Goal: Transaction & Acquisition: Purchase product/service

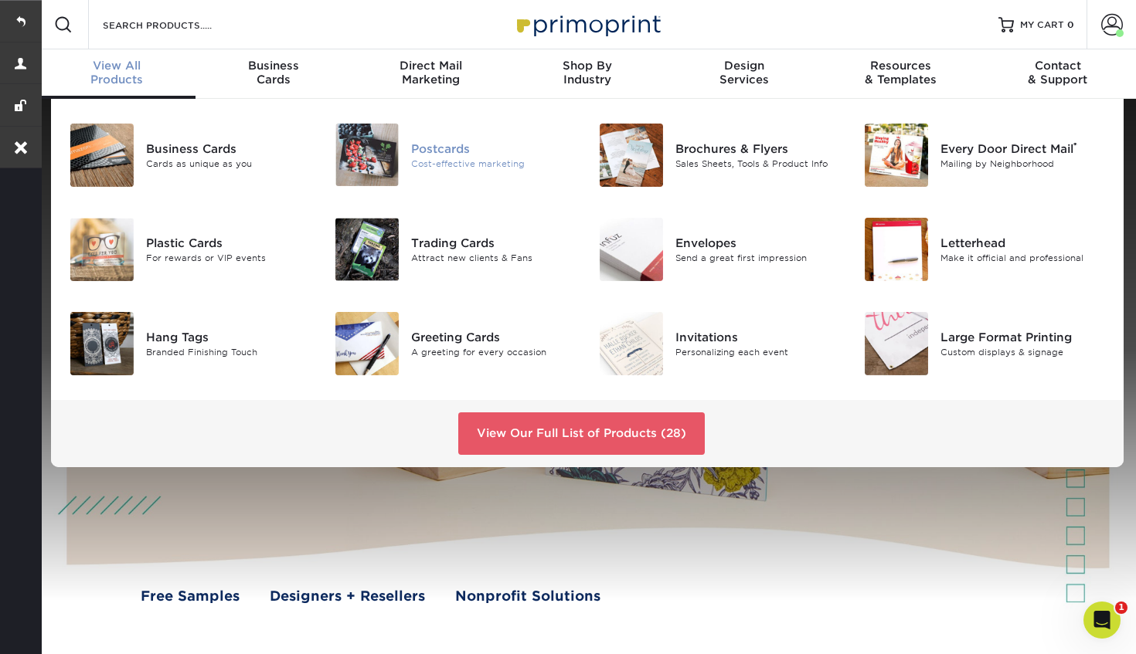
click at [432, 140] on div "Postcards" at bounding box center [493, 148] width 165 height 17
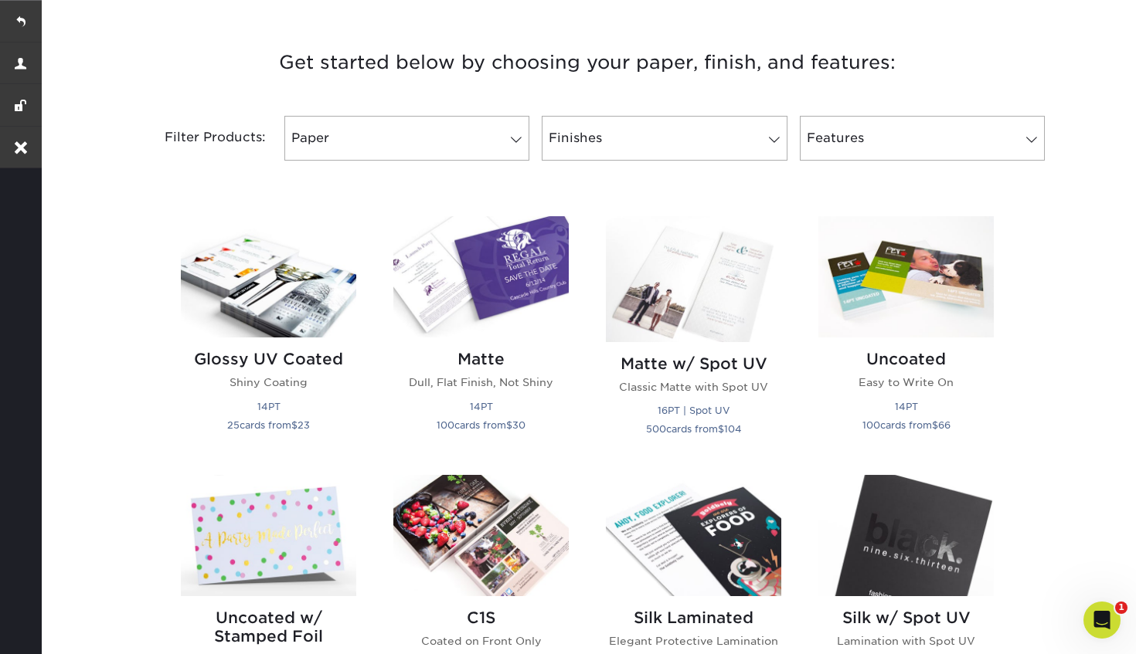
scroll to position [574, 0]
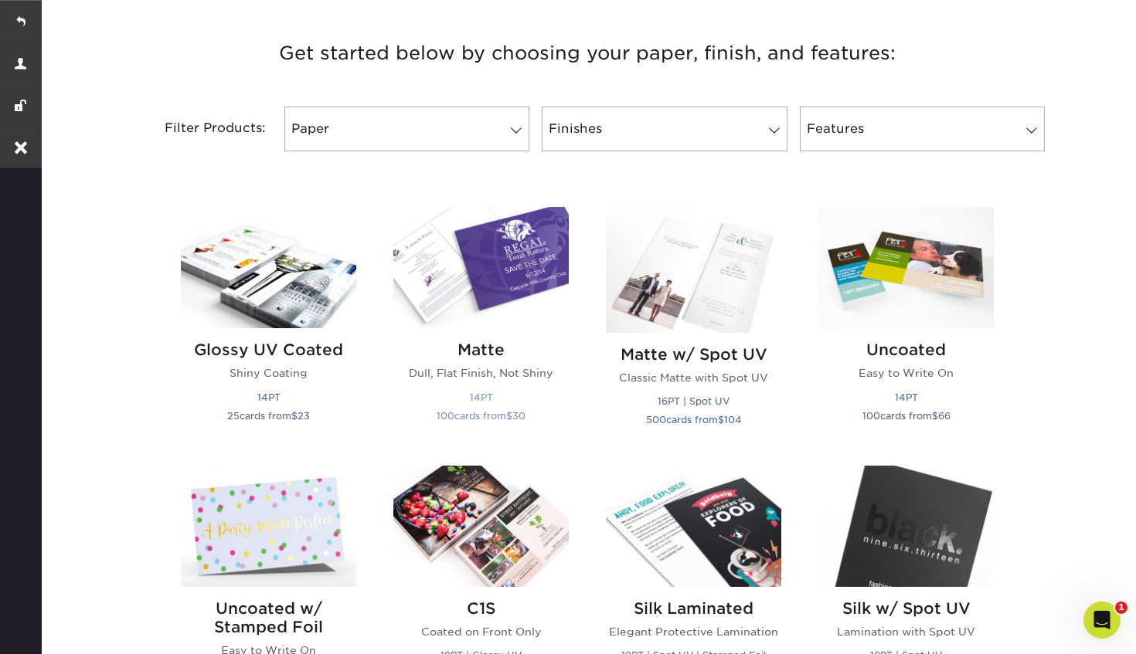
click at [488, 269] on img at bounding box center [480, 267] width 175 height 121
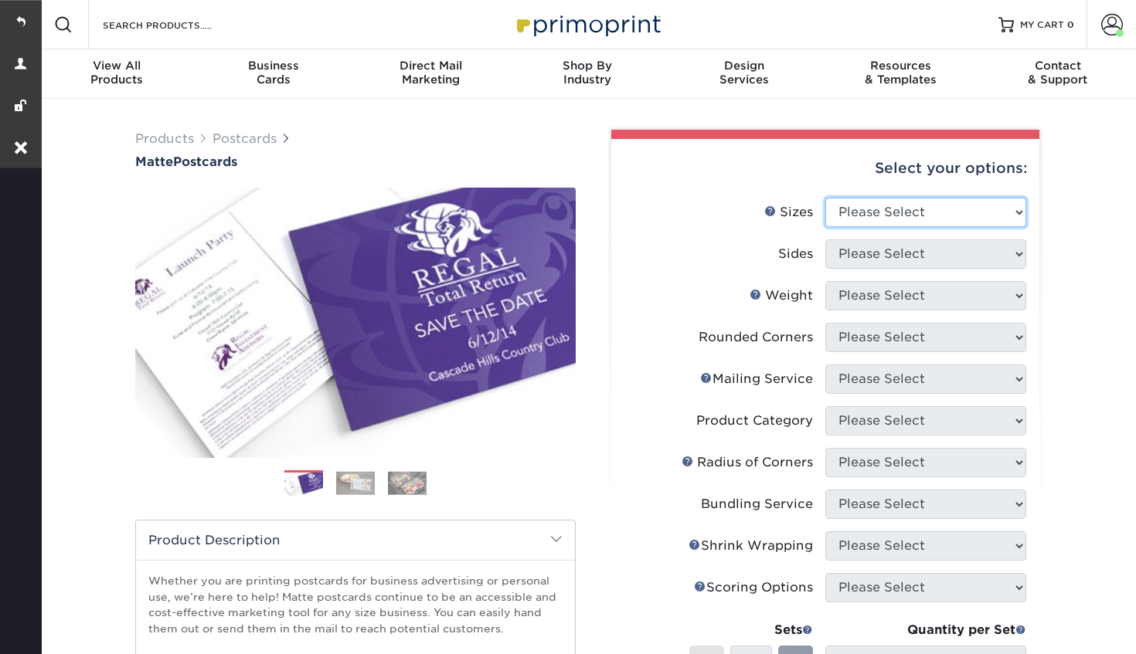
click at [894, 209] on select "Please Select 1.5" x 7" 2" x 4" 2" x 6" 2" x 7" 2" x 8" 2.12" x 5.5" 2.125" x 5…" at bounding box center [925, 212] width 201 height 29
select select "3.00x5.00"
click at [825, 198] on select "Please Select 1.5" x 7" 2" x 4" 2" x 6" 2" x 7" 2" x 8" 2.12" x 5.5" 2.125" x 5…" at bounding box center [925, 212] width 201 height 29
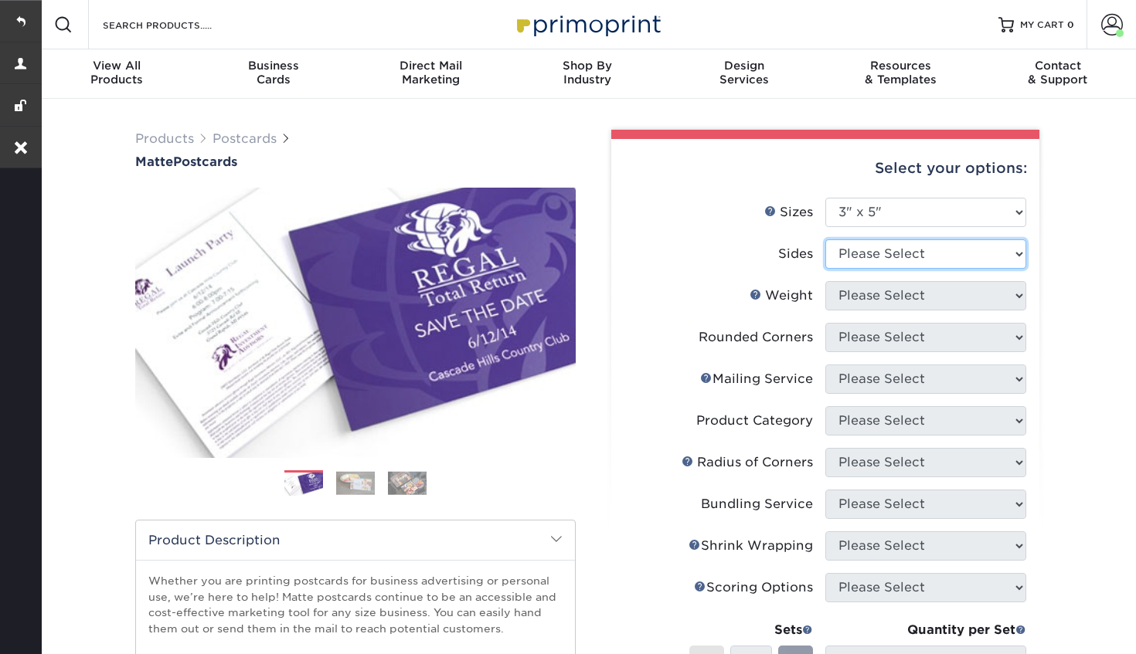
click at [889, 250] on select "Please Select Print Both Sides Print Front Only" at bounding box center [925, 254] width 201 height 29
select select "13abbda7-1d64-4f25-8bb2-c179b224825d"
click at [825, 240] on select "Please Select Print Both Sides Print Front Only" at bounding box center [925, 254] width 201 height 29
click at [875, 299] on select "Please Select 16PT 14PT" at bounding box center [925, 295] width 201 height 29
select select "16PT"
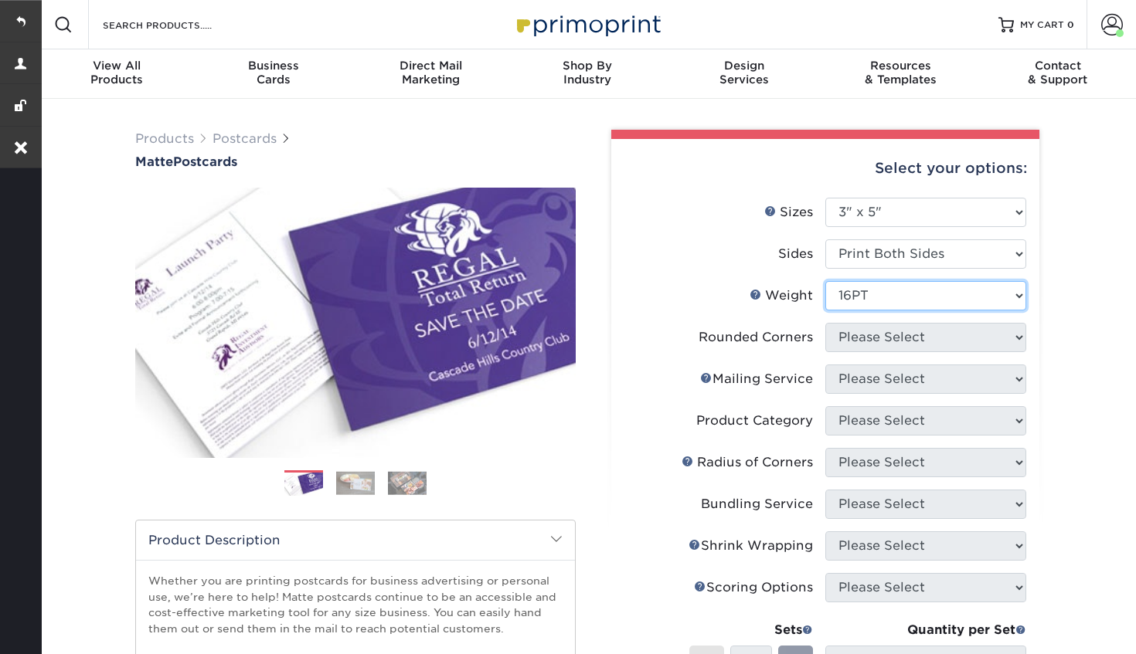
click at [825, 281] on select "Please Select 16PT 14PT" at bounding box center [925, 295] width 201 height 29
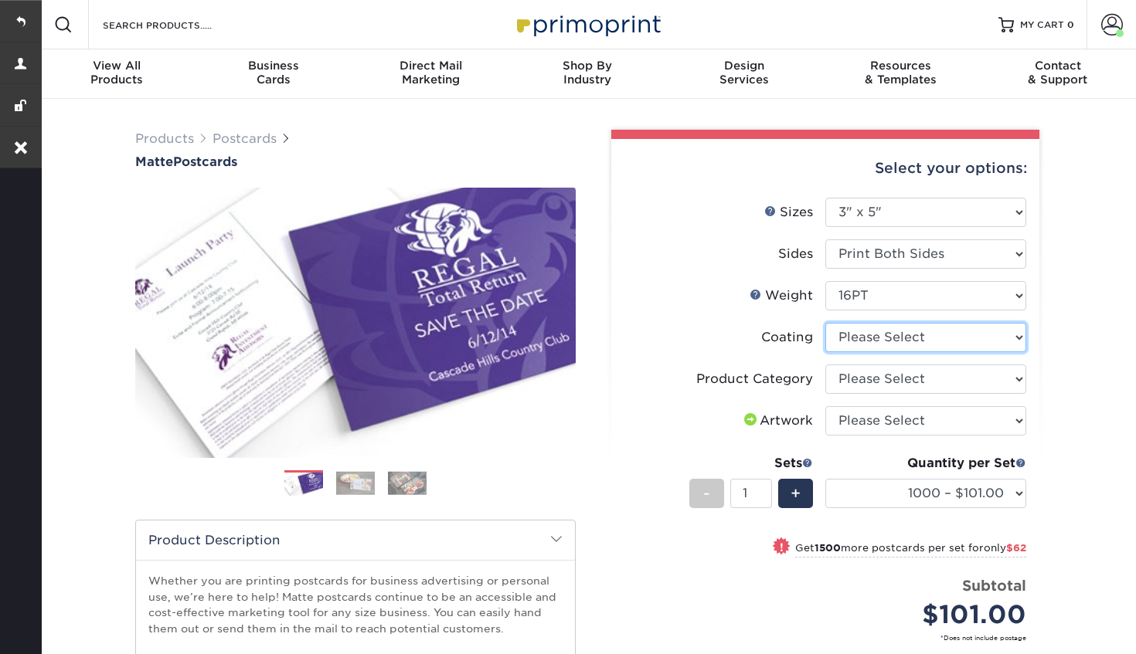
click at [872, 335] on select at bounding box center [925, 337] width 201 height 29
select select "121bb7b5-3b4d-429f-bd8d-bbf80e953313"
click at [825, 323] on select at bounding box center [925, 337] width 201 height 29
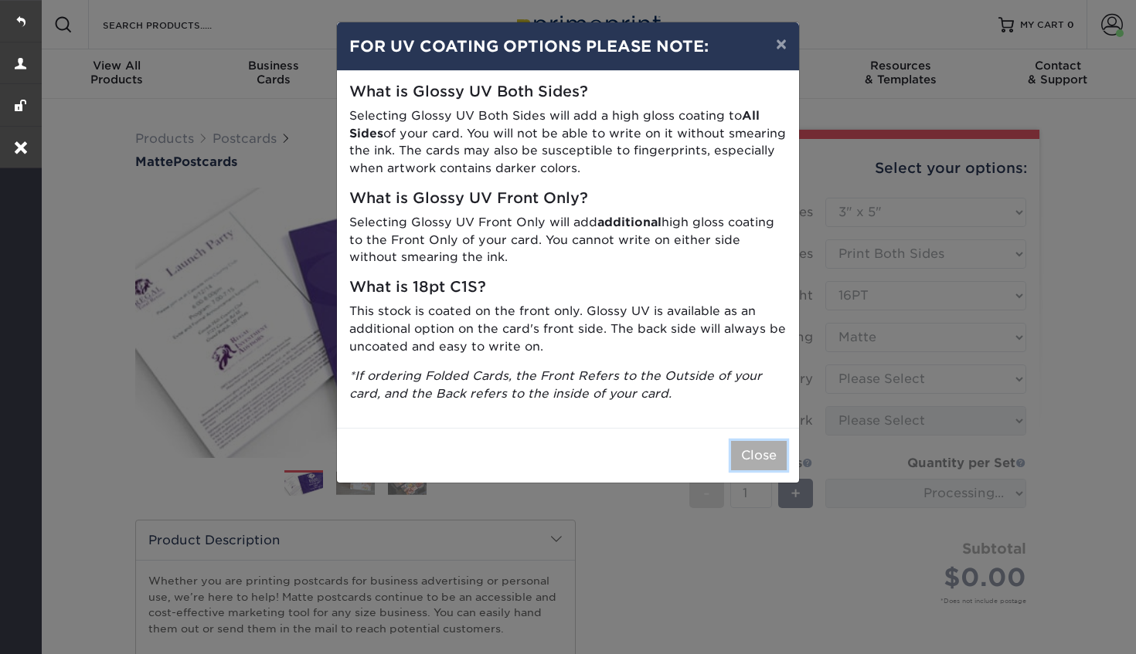
click at [779, 454] on button "Close" at bounding box center [759, 455] width 56 height 29
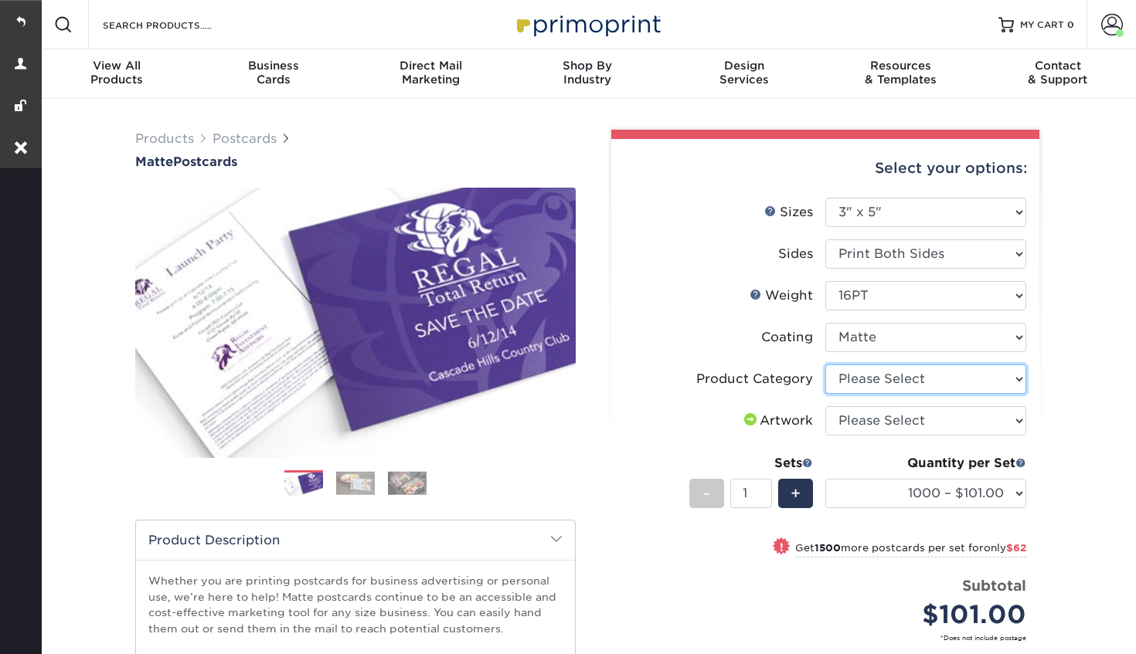
click at [890, 382] on select "Please Select Postcards" at bounding box center [925, 379] width 201 height 29
select select "9b7272e0-d6c8-4c3c-8e97-d3a1bcdab858"
click at [825, 365] on select "Please Select Postcards" at bounding box center [925, 379] width 201 height 29
click at [877, 425] on select "Please Select I will upload files I need a design - $150" at bounding box center [925, 420] width 201 height 29
select select "upload"
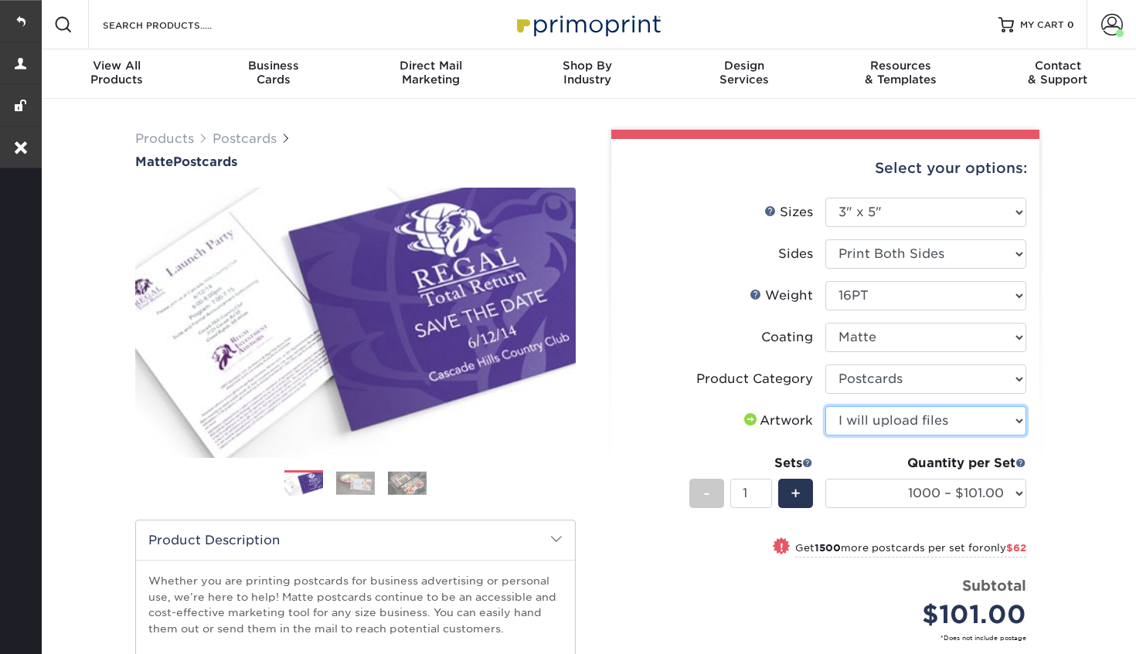
click at [825, 406] on select "Please Select I will upload files I need a design - $150" at bounding box center [925, 420] width 201 height 29
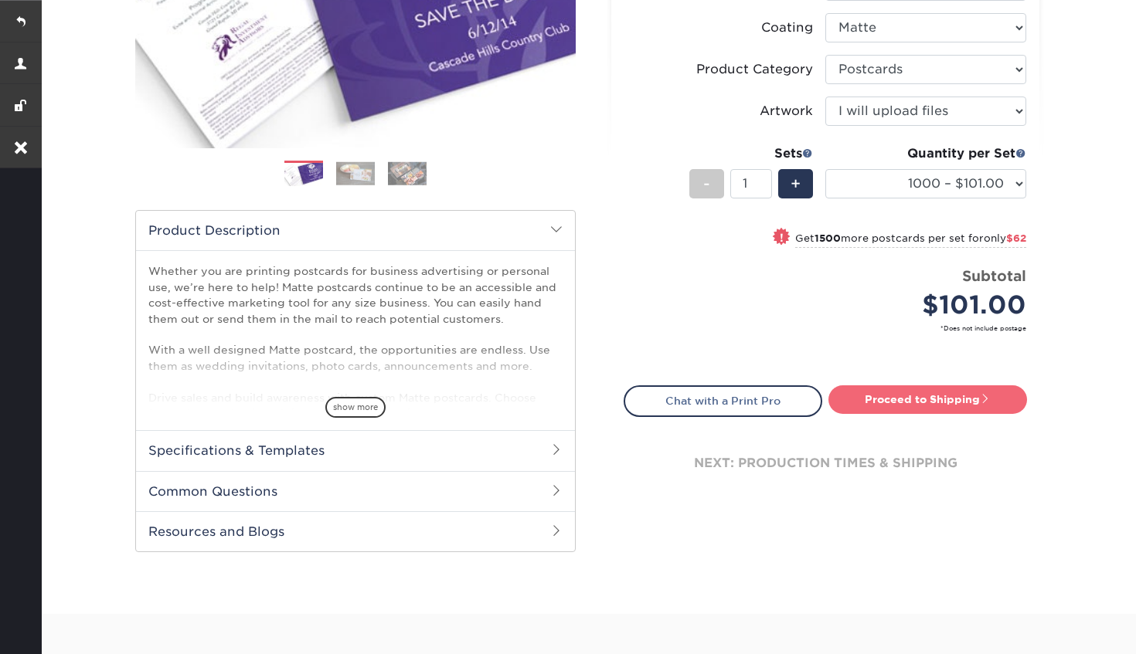
click at [923, 403] on link "Proceed to Shipping" at bounding box center [927, 400] width 199 height 28
type input "Set 1"
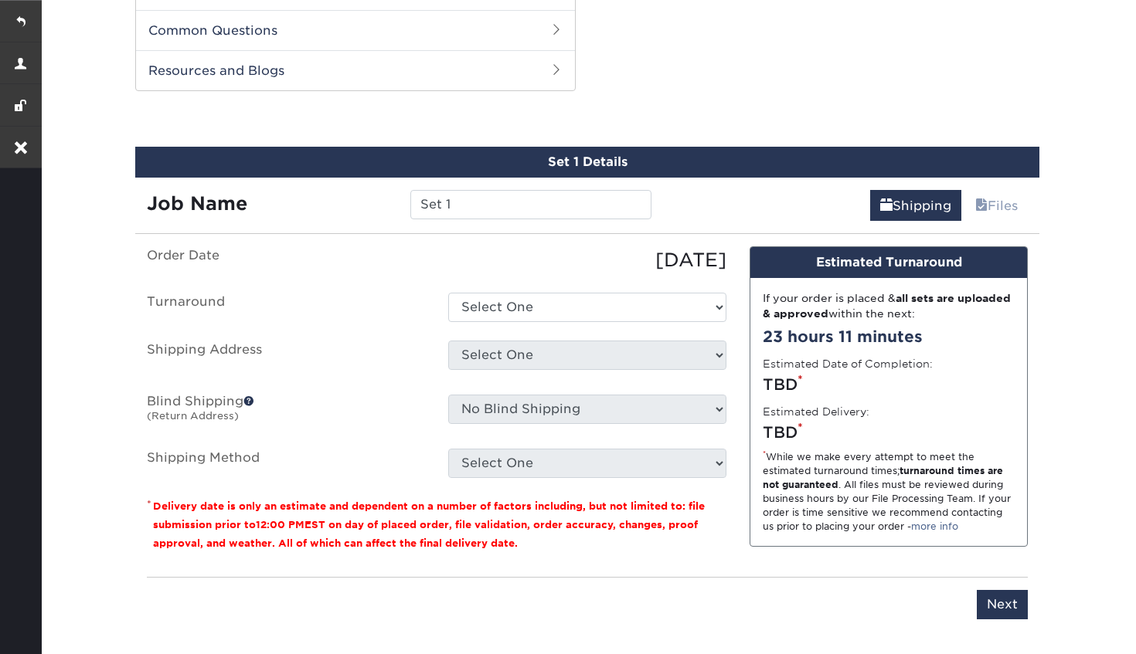
scroll to position [786, 0]
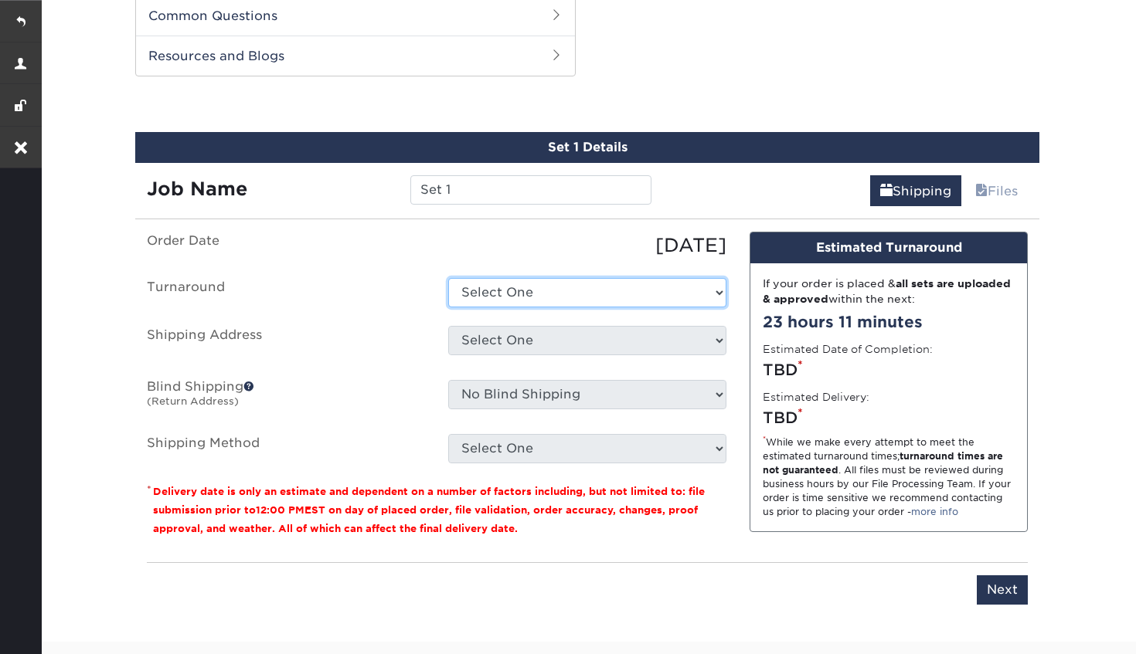
click at [639, 287] on select "Select One 2-4 Business Days 2 Day Next Business Day" at bounding box center [587, 292] width 278 height 29
select select "58d653da-9850-4fdf-9636-89b9f8f06c90"
click at [448, 278] on select "Select One 2-4 Business Days 2 Day Next Business Day" at bounding box center [587, 292] width 278 height 29
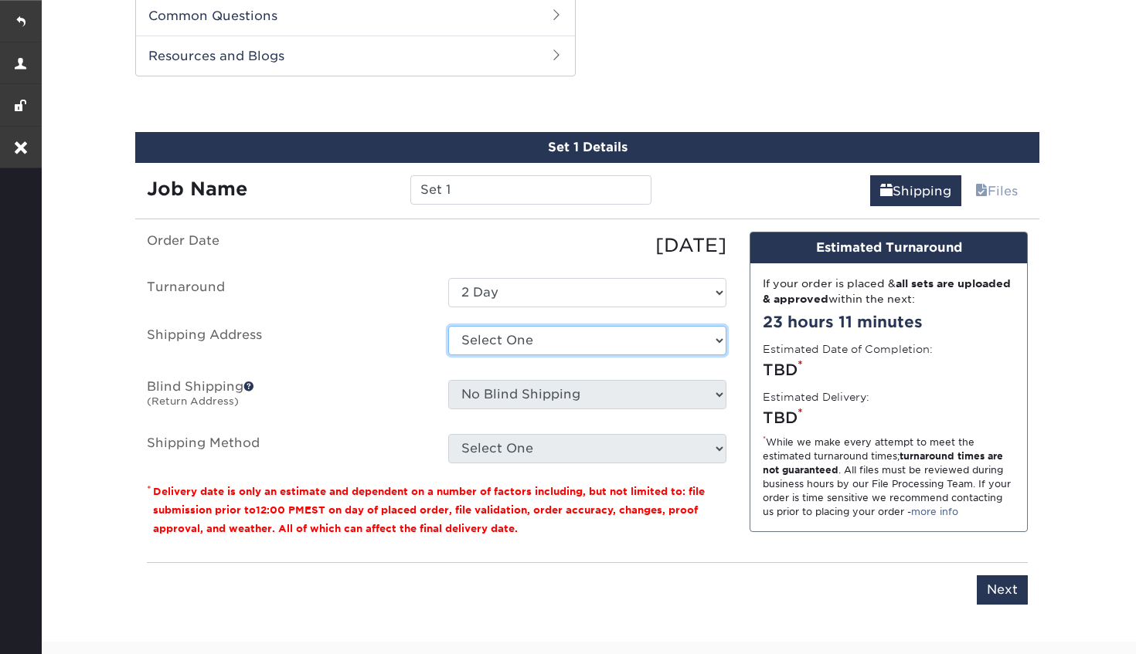
click at [624, 342] on select "Select One Museum + Add New Address" at bounding box center [587, 340] width 278 height 29
select select "183503"
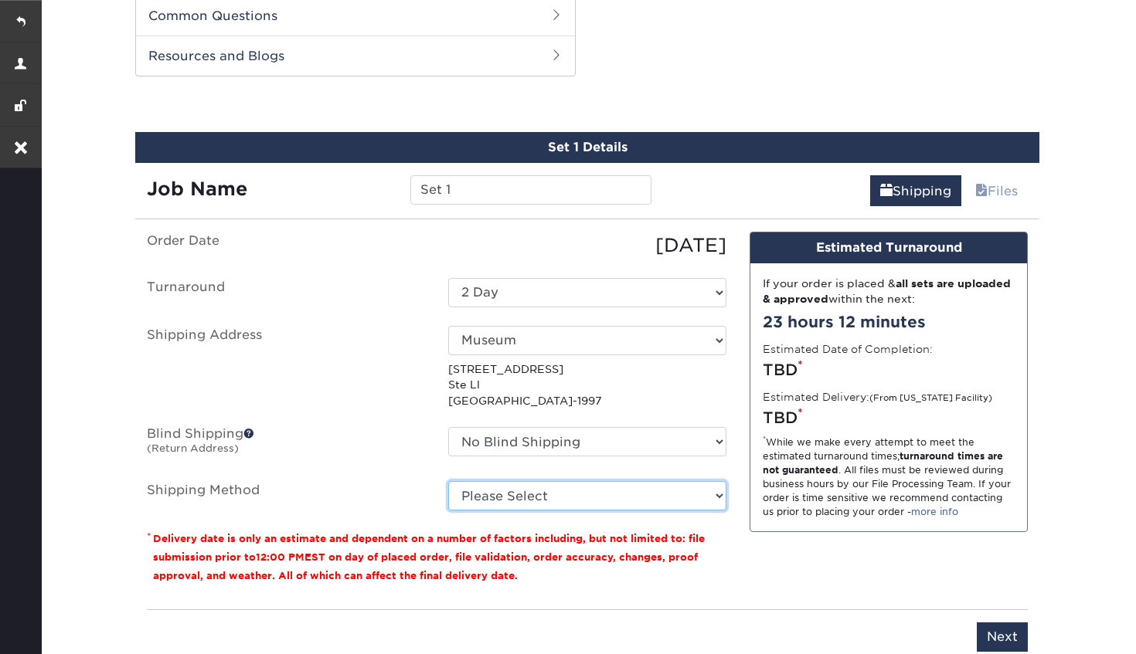
click at [716, 493] on select "Please Select Ground Shipping (+$19.21) 3 Day Shipping Service (+$23.99) 2 Day …" at bounding box center [587, 495] width 278 height 29
select select "03"
click at [448, 481] on select "Please Select Ground Shipping (+$19.21) 3 Day Shipping Service (+$23.99) 2 Day …" at bounding box center [587, 495] width 278 height 29
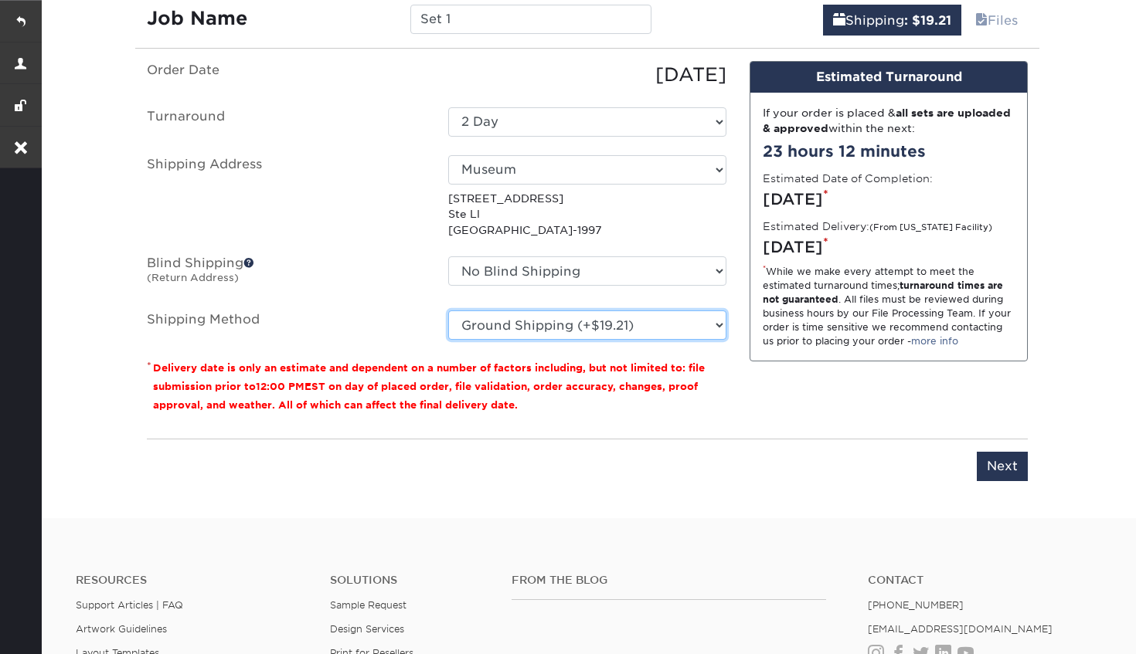
scroll to position [977, 0]
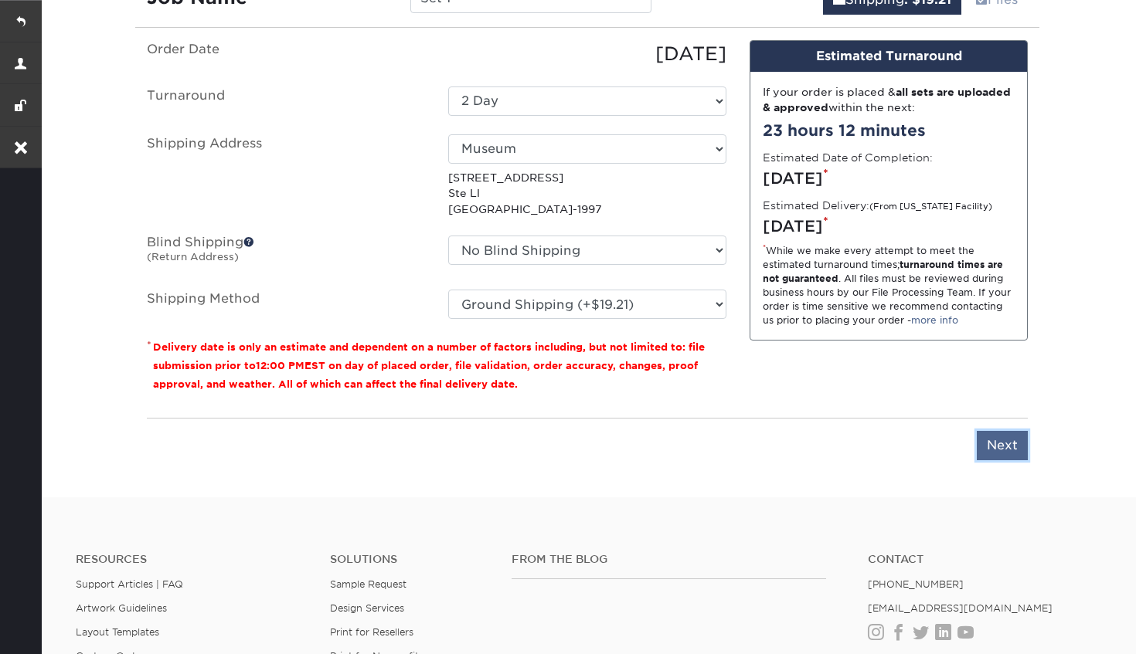
click at [1007, 442] on input "Next" at bounding box center [1002, 445] width 51 height 29
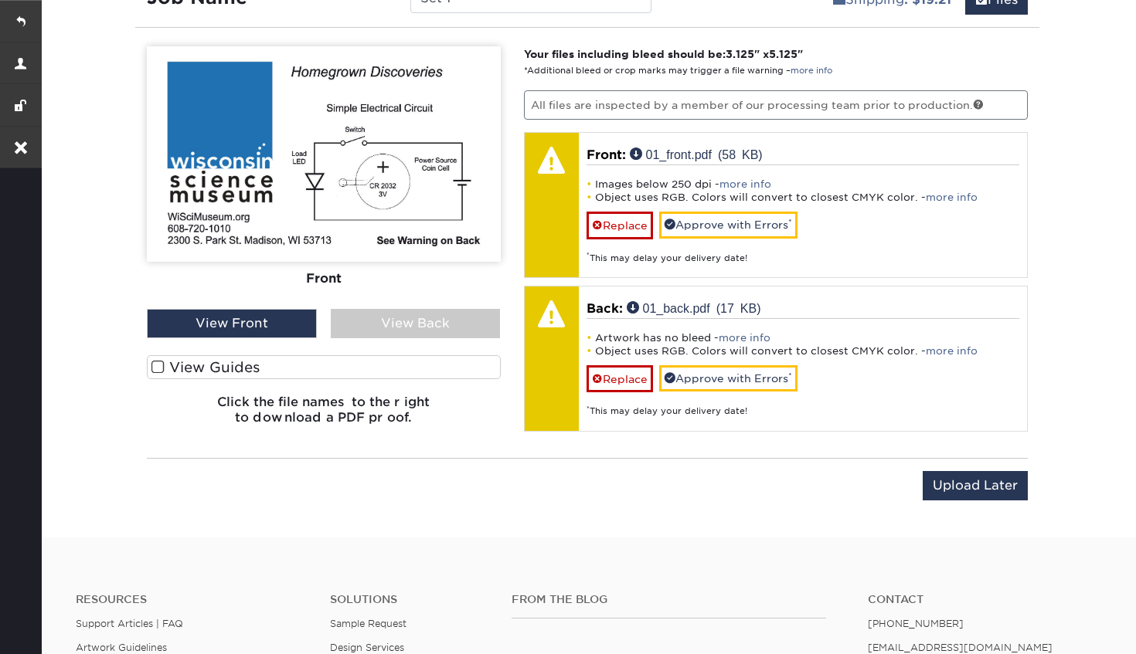
click at [157, 366] on span at bounding box center [157, 367] width 13 height 15
click at [0, 0] on input "View Guides" at bounding box center [0, 0] width 0 height 0
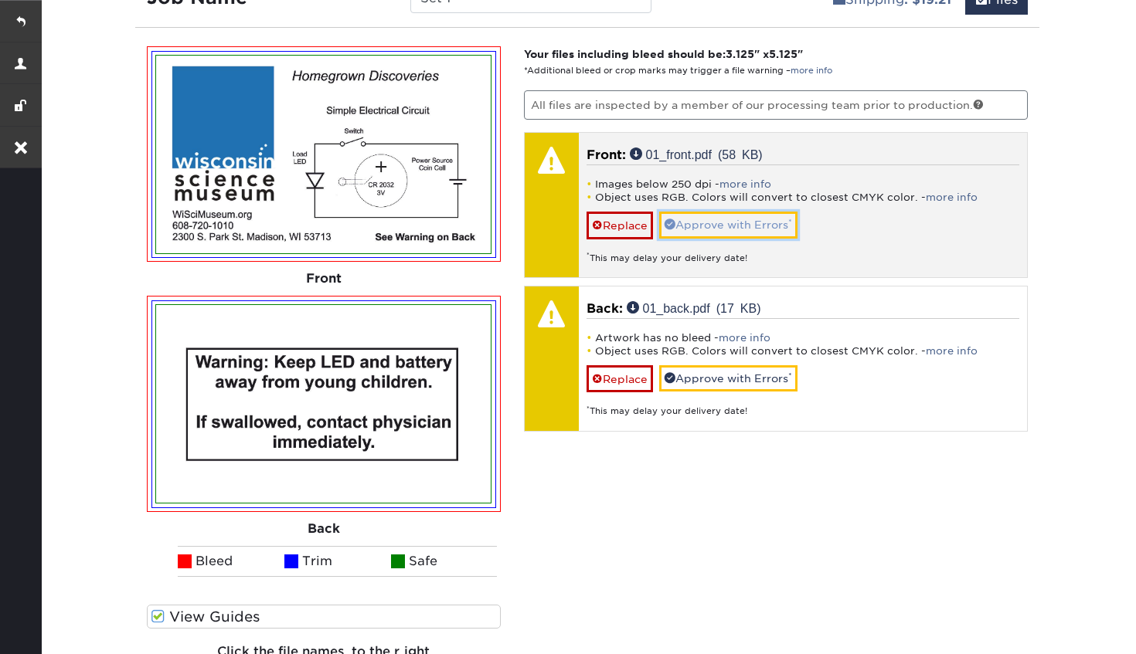
click at [698, 231] on link "Approve with Errors *" at bounding box center [728, 225] width 138 height 26
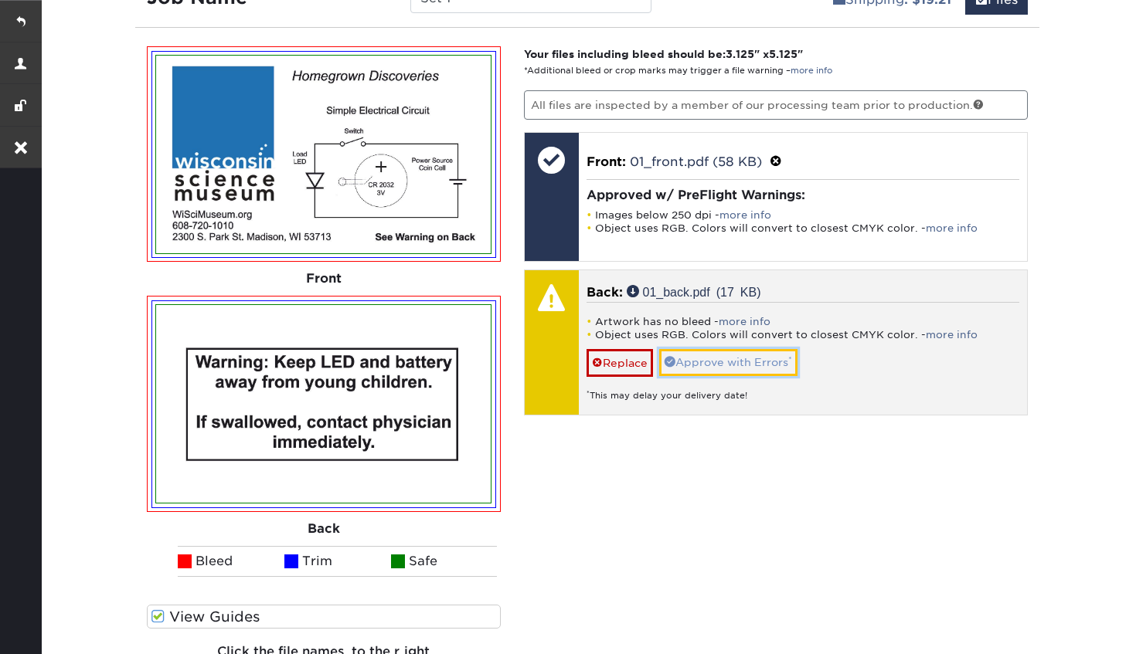
click at [716, 358] on link "Approve with Errors *" at bounding box center [728, 362] width 138 height 26
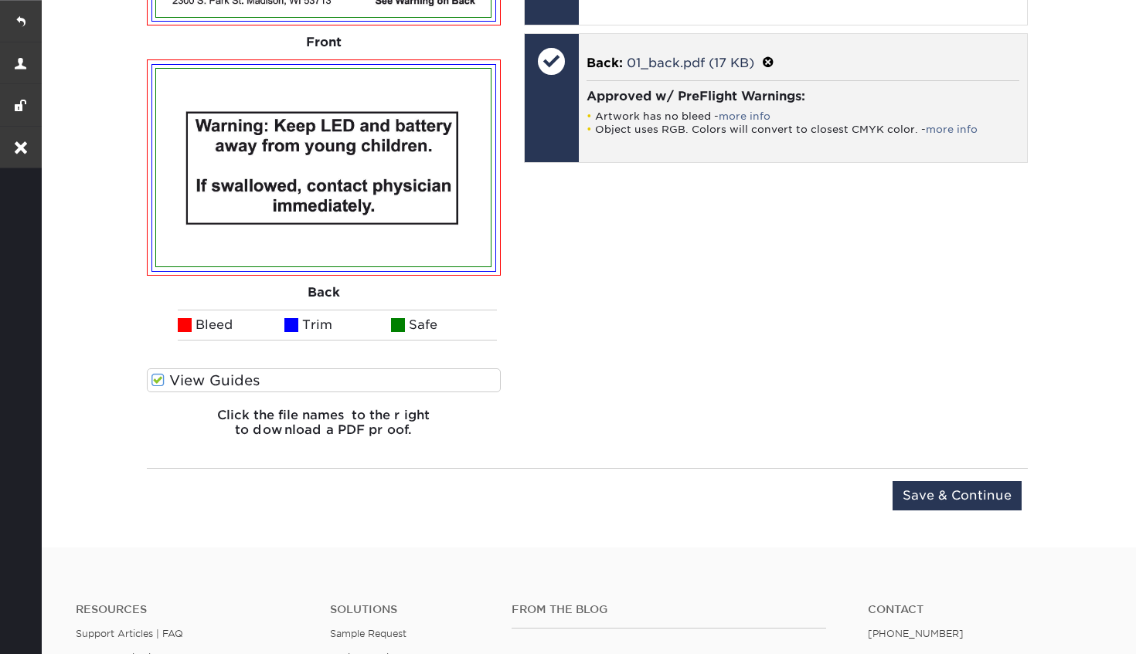
scroll to position [1309, 0]
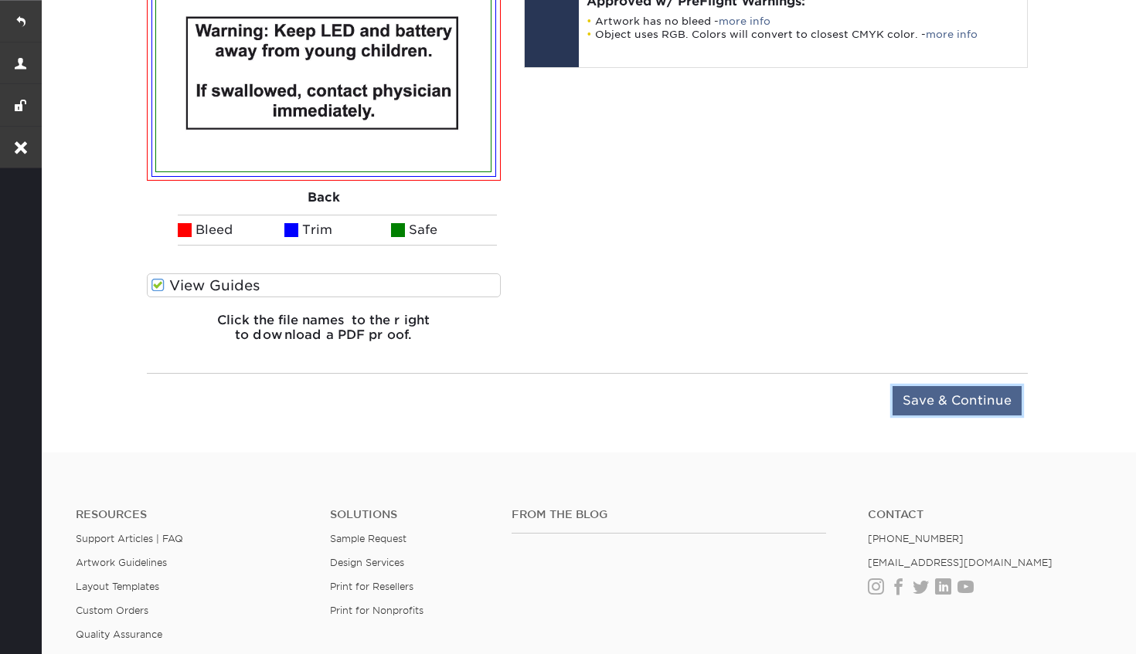
click at [974, 401] on input "Save & Continue" at bounding box center [956, 400] width 129 height 29
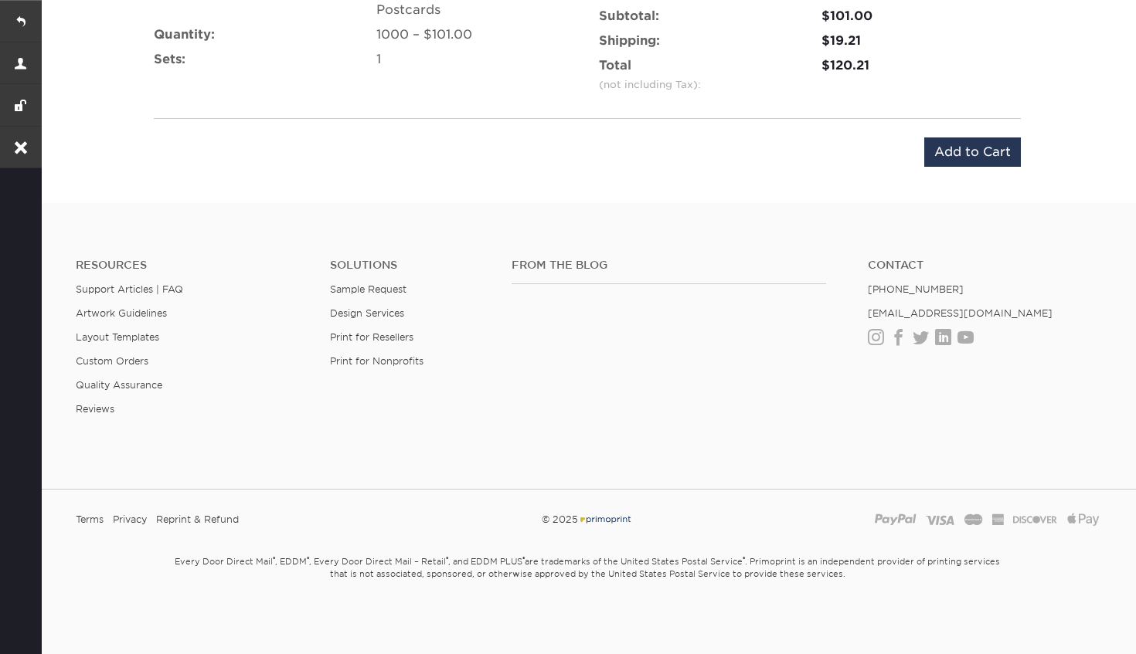
scroll to position [1086, 0]
click at [975, 155] on input "Add to Cart" at bounding box center [972, 151] width 97 height 29
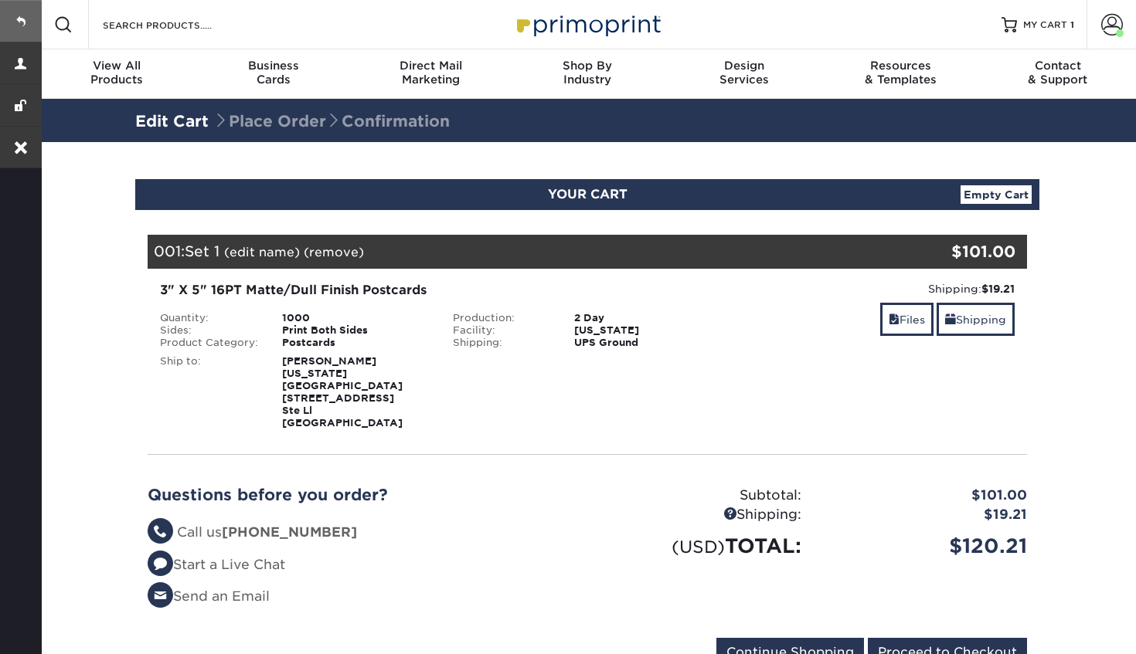
click at [19, 24] on link at bounding box center [21, 21] width 42 height 42
